Goal: Check status: Check status

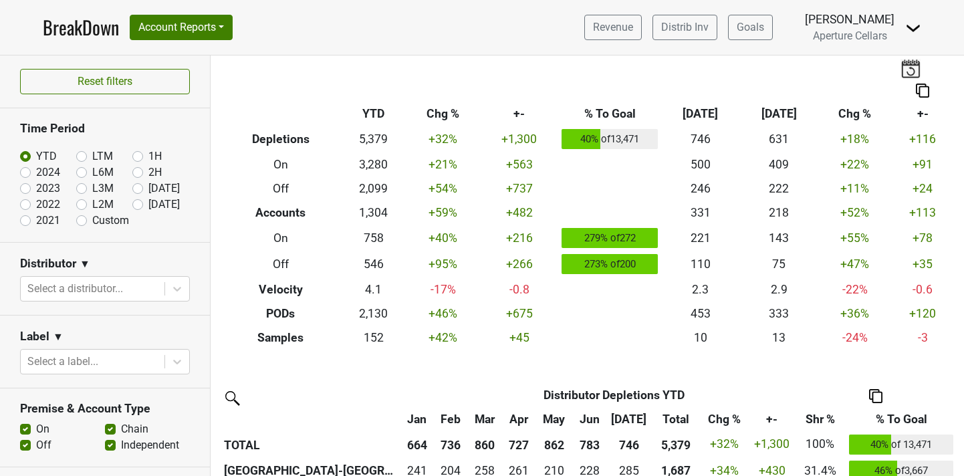
scroll to position [134, 0]
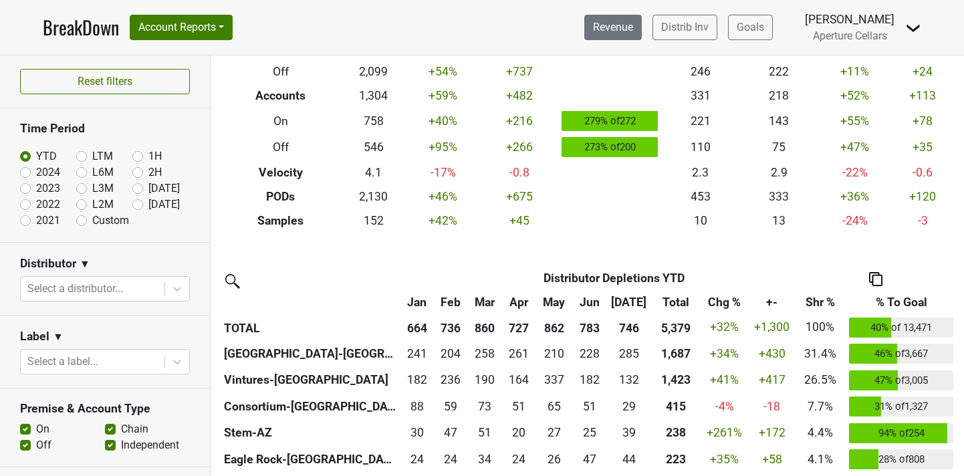
click at [641, 29] on link "Revenue" at bounding box center [612, 27] width 57 height 25
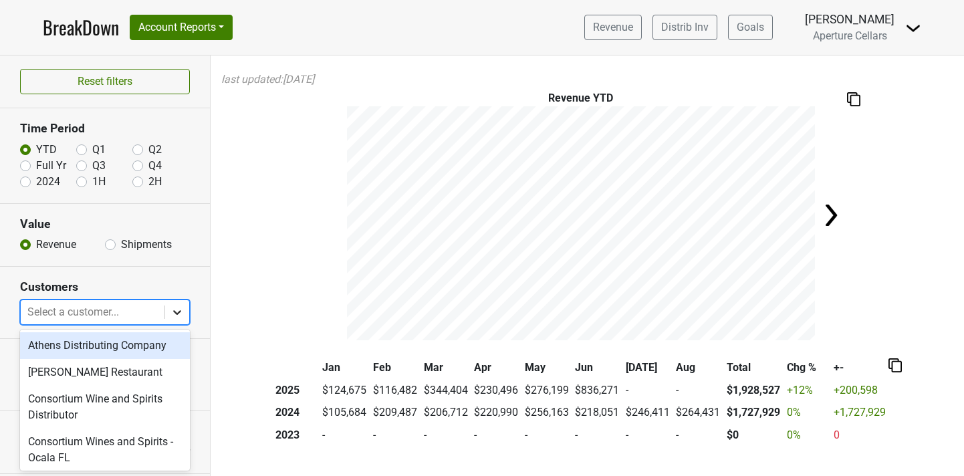
click at [184, 308] on div at bounding box center [177, 312] width 24 height 24
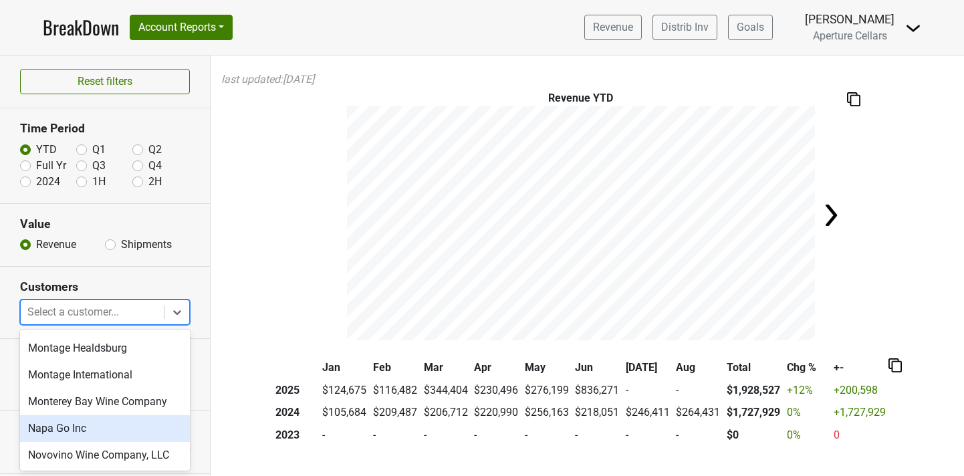
scroll to position [680, 0]
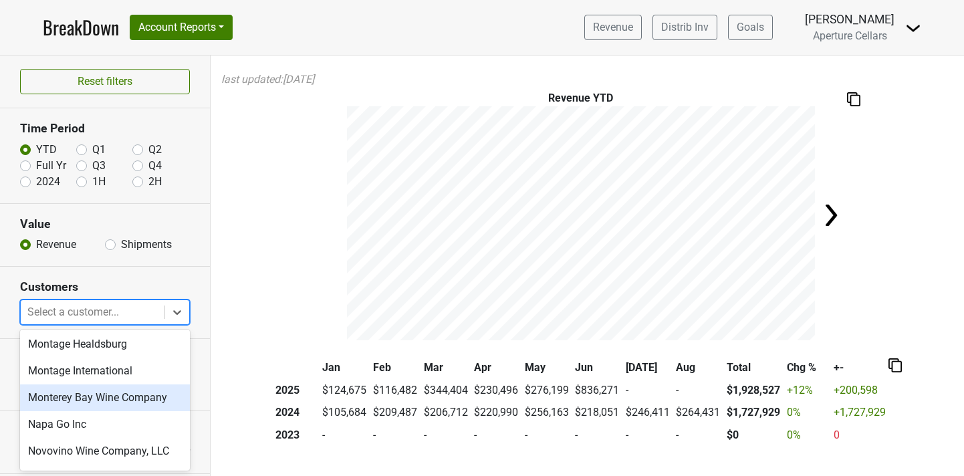
click at [106, 406] on div "Monterey Bay Wine Company" at bounding box center [105, 397] width 170 height 27
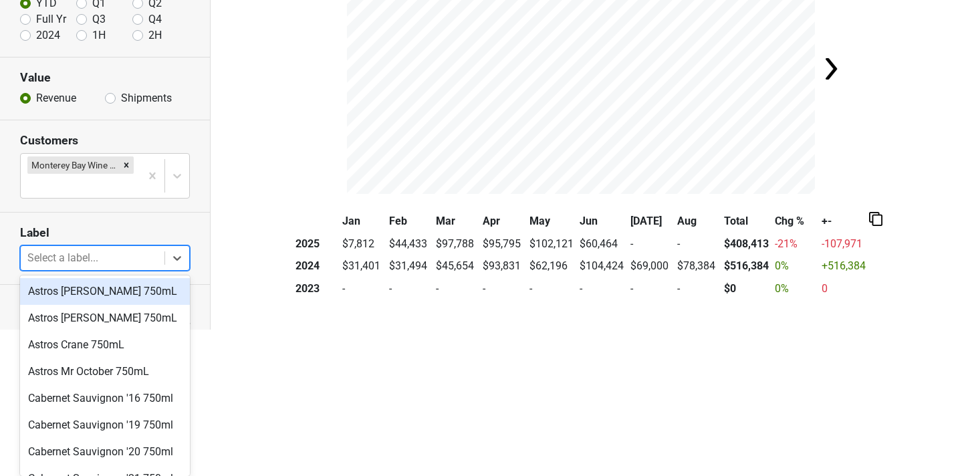
scroll to position [0, 0]
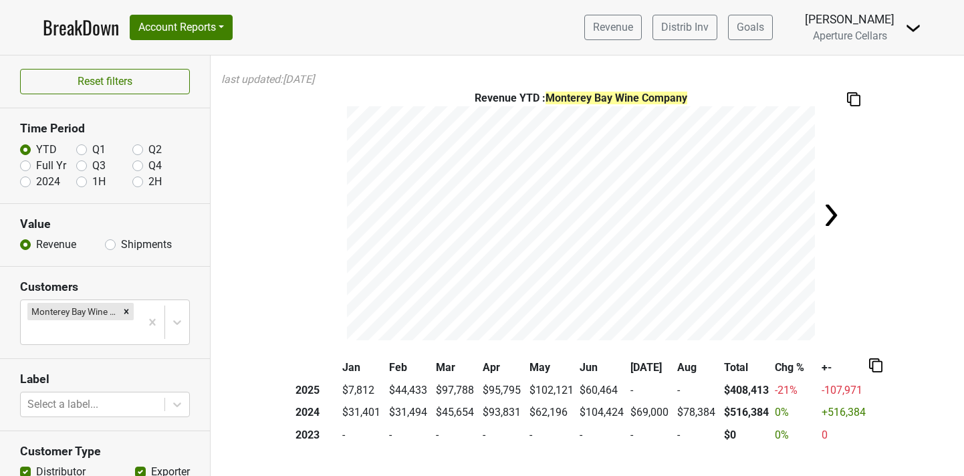
click at [231, 172] on div "Revenue YTD : Monterey Bay Wine Company" at bounding box center [587, 215] width 753 height 250
click at [121, 243] on label "Shipments" at bounding box center [146, 245] width 51 height 16
click at [114, 243] on input "Shipments" at bounding box center [110, 243] width 11 height 13
radio input "true"
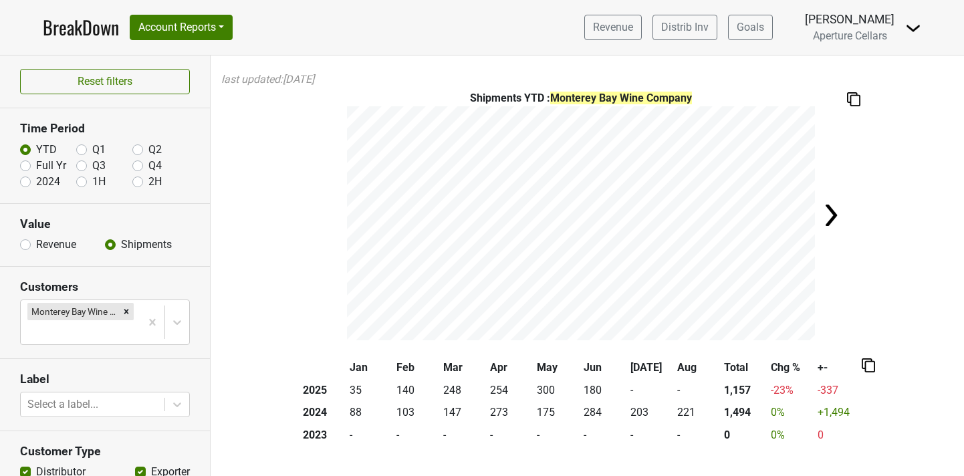
click at [36, 182] on label "2024" at bounding box center [48, 182] width 24 height 16
click at [26, 182] on input "2024" at bounding box center [25, 180] width 11 height 13
radio input "true"
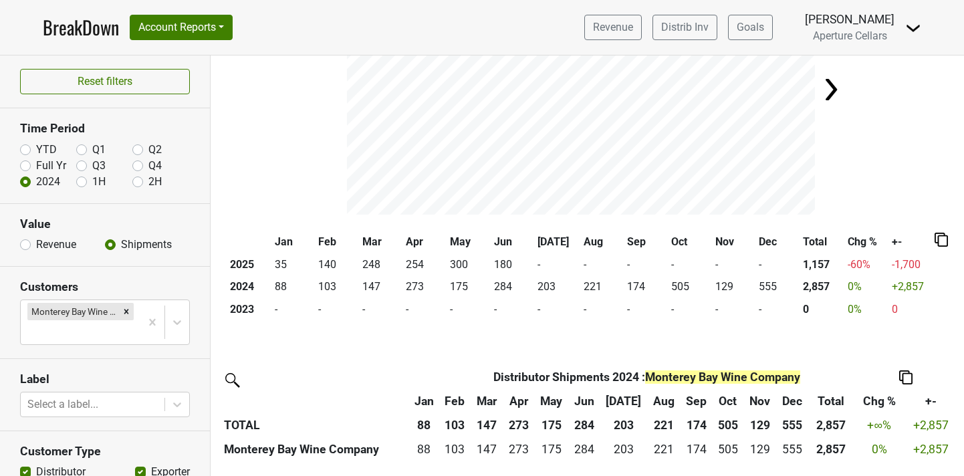
scroll to position [132, 0]
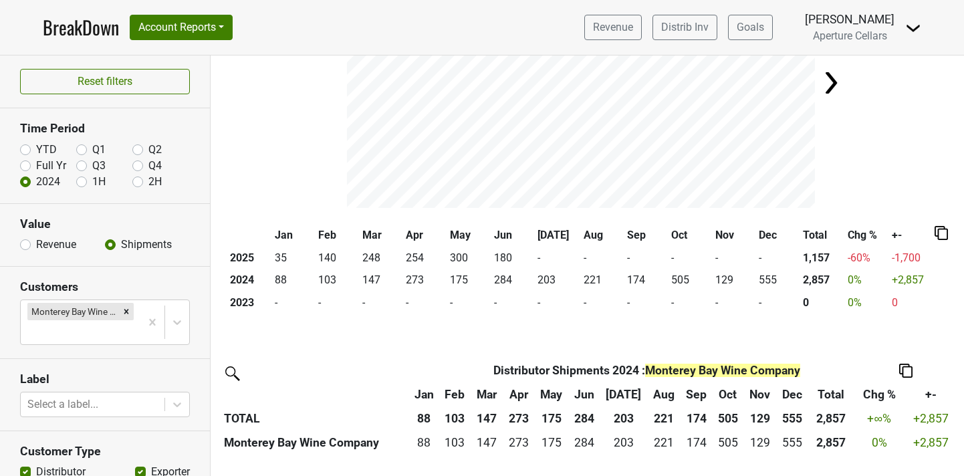
click at [275, 194] on div "Shipments 2024 : Monterey Bay Wine Company" at bounding box center [587, 83] width 753 height 250
